Goal: Navigation & Orientation: Understand site structure

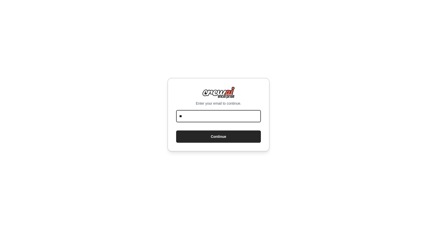
type input "*"
type input "**********"
click at [218, 136] on button "Continue" at bounding box center [218, 136] width 85 height 12
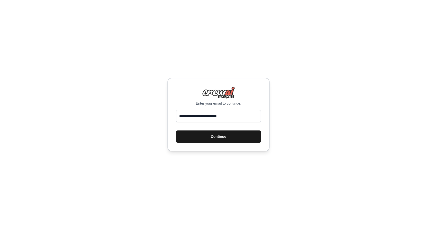
click at [218, 135] on button "Continue" at bounding box center [218, 136] width 85 height 12
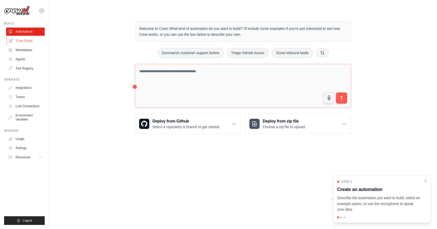
click at [29, 41] on link "Crew Studio" at bounding box center [26, 41] width 39 height 8
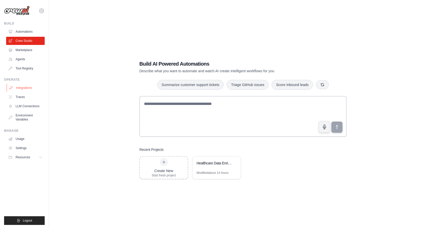
click at [23, 90] on link "Integrations" at bounding box center [26, 88] width 39 height 8
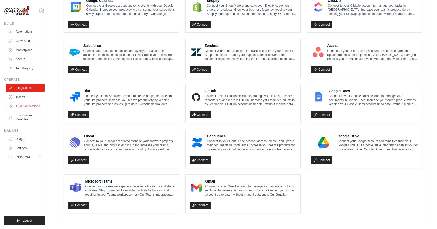
scroll to position [249, 0]
click at [29, 49] on link "Marketplace" at bounding box center [26, 50] width 39 height 8
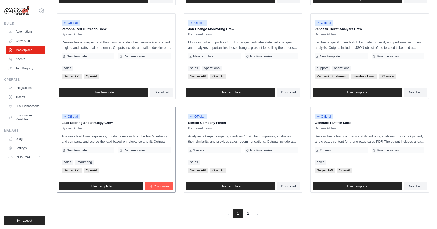
scroll to position [243, 0]
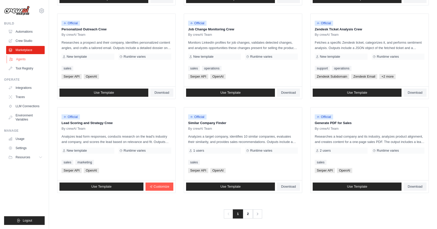
click at [21, 58] on link "Agents" at bounding box center [26, 59] width 39 height 8
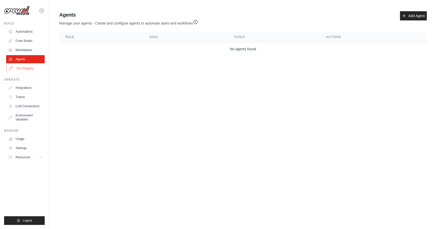
click at [34, 70] on link "Tool Registry" at bounding box center [26, 68] width 39 height 8
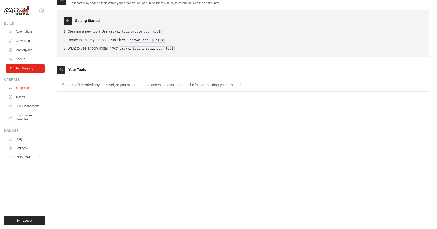
scroll to position [10, 0]
click at [29, 89] on link "Integrations" at bounding box center [26, 88] width 39 height 8
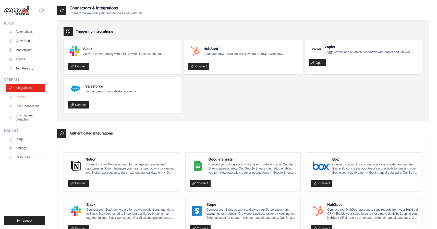
click at [21, 96] on link "Traces" at bounding box center [26, 97] width 39 height 8
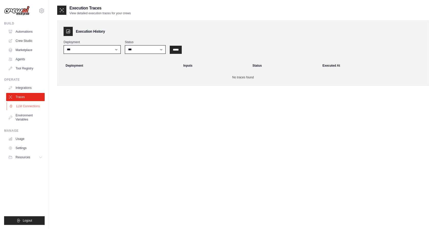
click at [35, 104] on link "LLM Connections" at bounding box center [26, 106] width 39 height 8
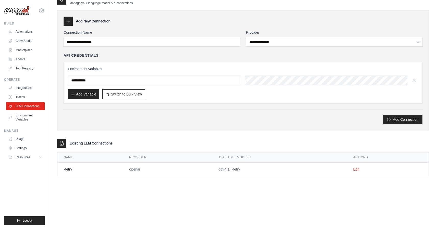
scroll to position [10, 0]
click at [29, 117] on link "Environment Variables" at bounding box center [26, 117] width 39 height 12
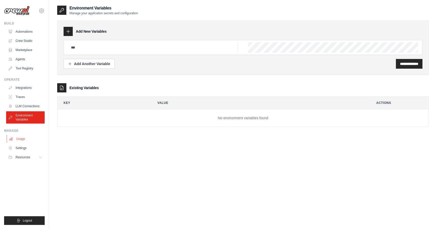
click at [23, 141] on link "Usage" at bounding box center [26, 139] width 39 height 8
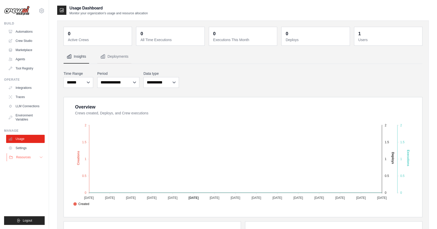
click at [43, 156] on icon at bounding box center [41, 157] width 4 height 4
click at [29, 157] on span "Resources" at bounding box center [23, 157] width 15 height 4
click at [30, 160] on button "Resources" at bounding box center [26, 157] width 39 height 8
click at [30, 165] on span "Documentation" at bounding box center [28, 166] width 21 height 4
